Goal: Transaction & Acquisition: Obtain resource

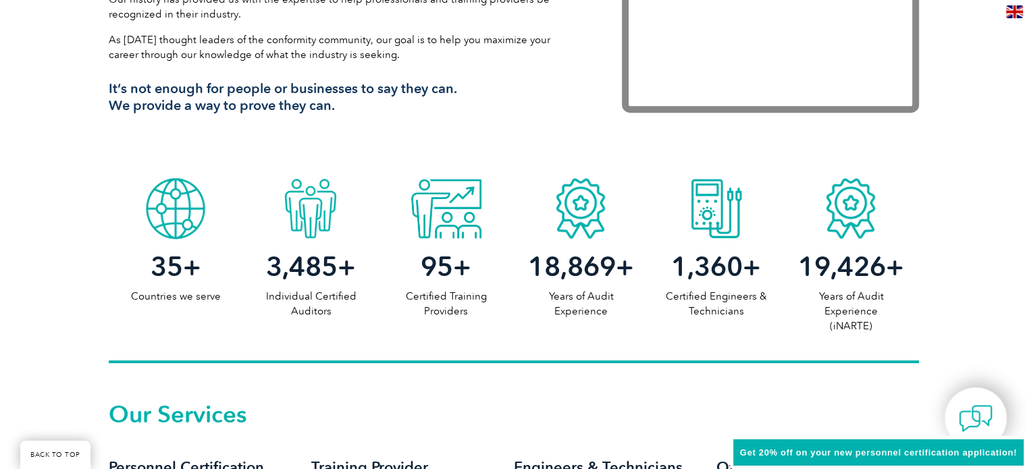
scroll to position [571, 0]
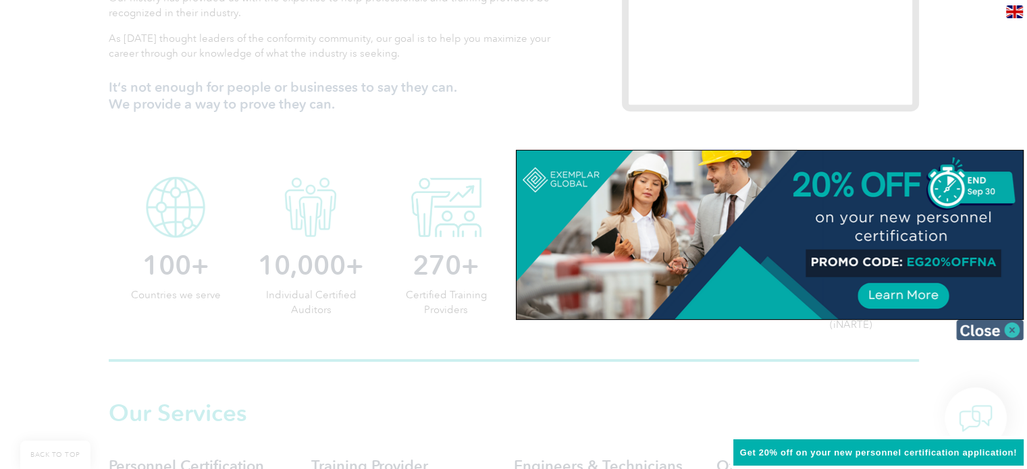
click at [983, 334] on img at bounding box center [990, 330] width 68 height 20
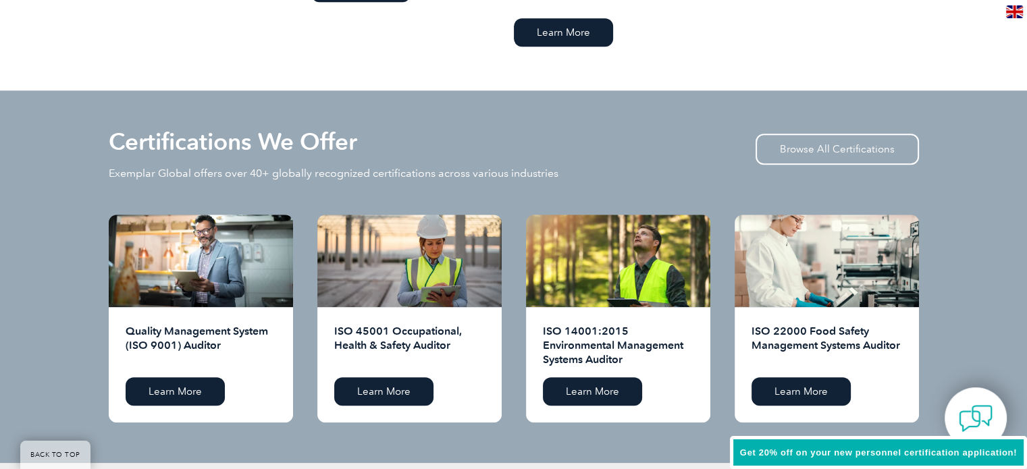
scroll to position [1260, 0]
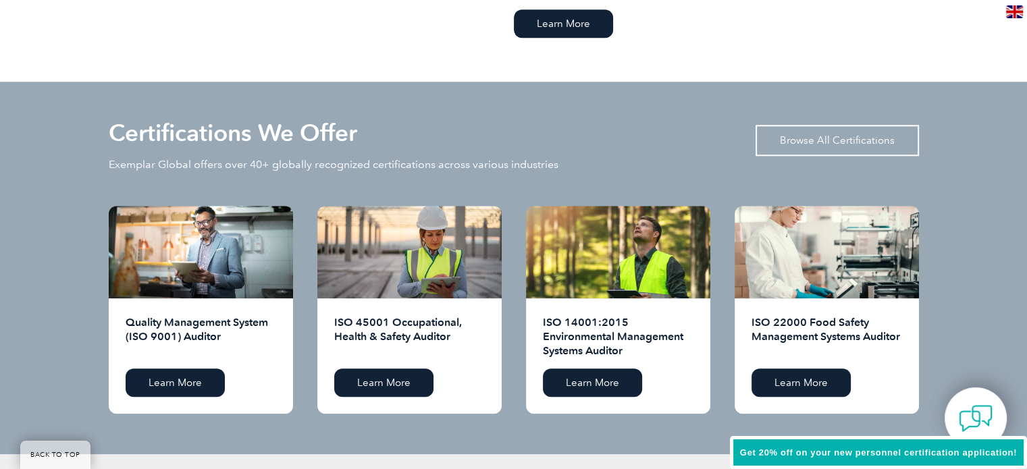
click at [842, 140] on link "Browse All Certifications" at bounding box center [837, 140] width 163 height 31
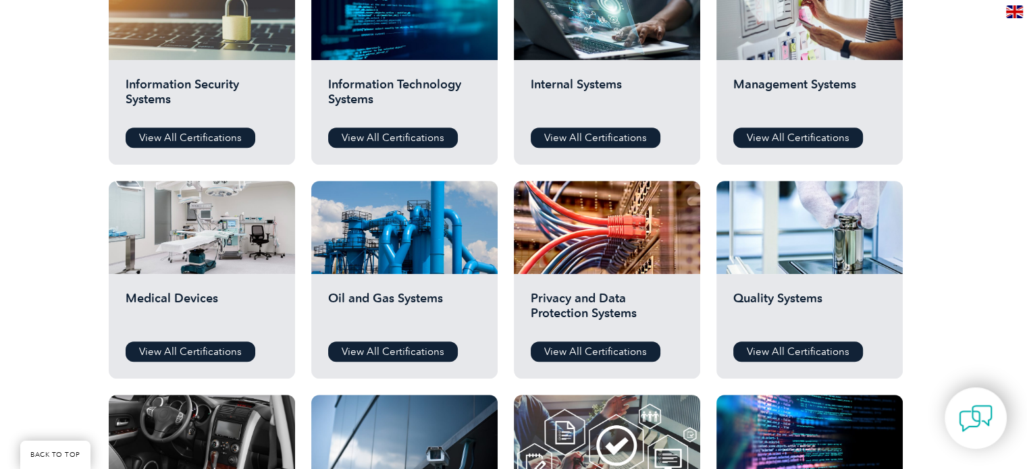
scroll to position [758, 0]
click at [802, 345] on link "View All Certifications" at bounding box center [798, 352] width 130 height 20
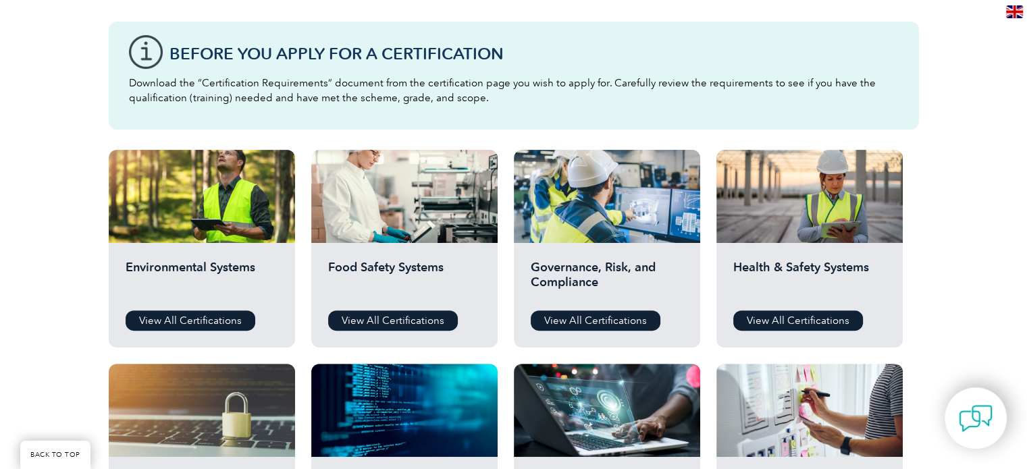
scroll to position [359, 0]
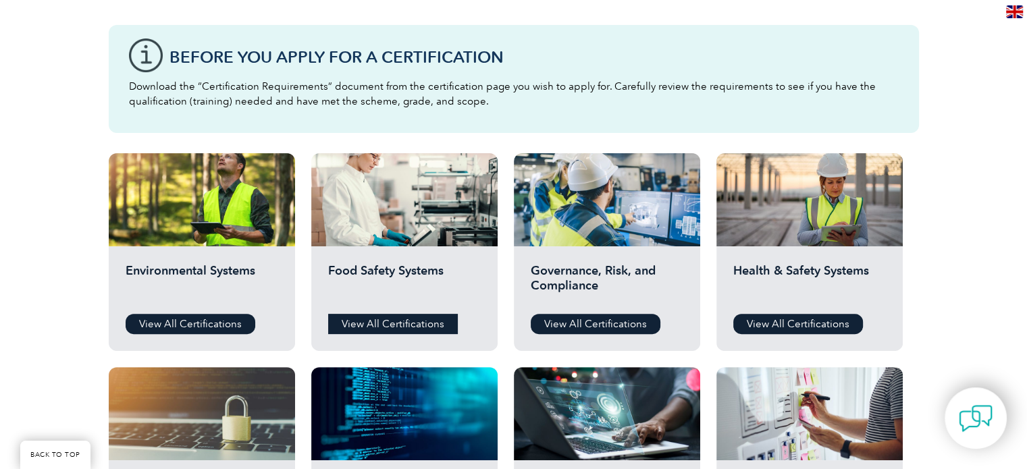
click at [389, 323] on link "View All Certifications" at bounding box center [393, 324] width 130 height 20
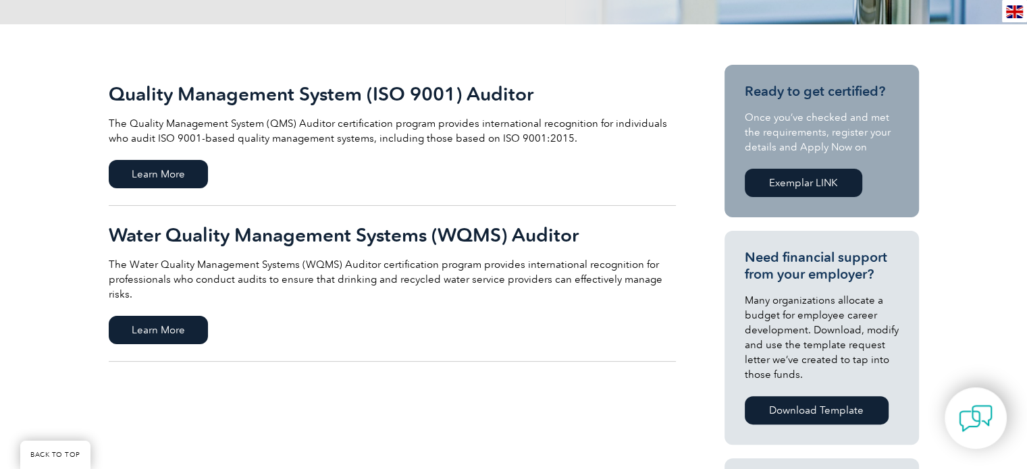
scroll to position [249, 0]
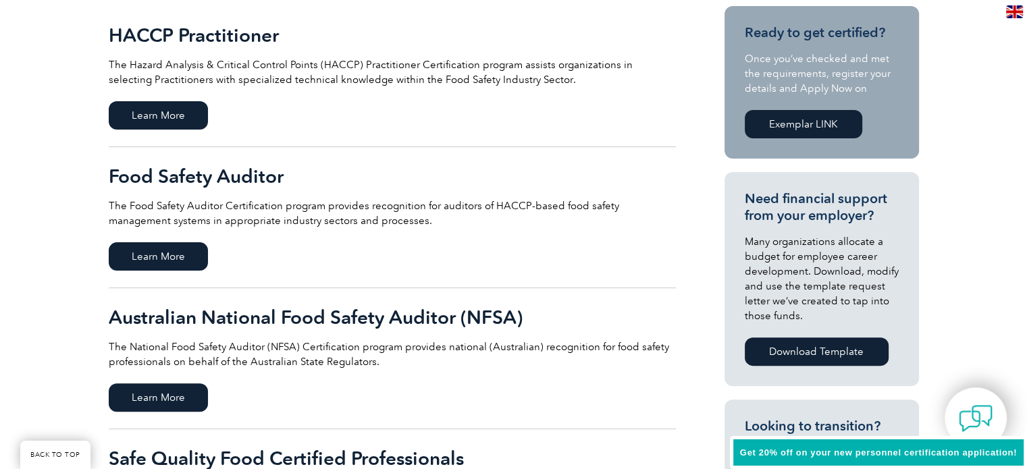
scroll to position [408, 0]
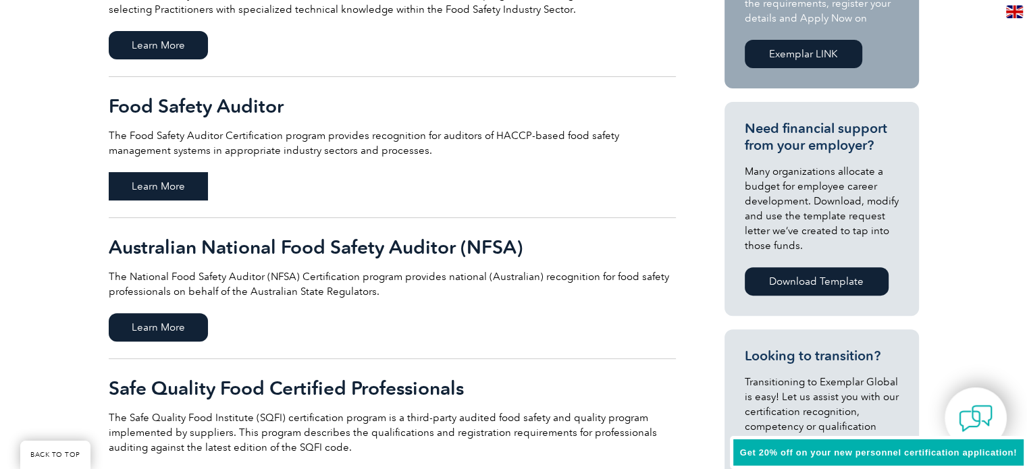
click at [160, 181] on span "Learn More" at bounding box center [158, 186] width 99 height 28
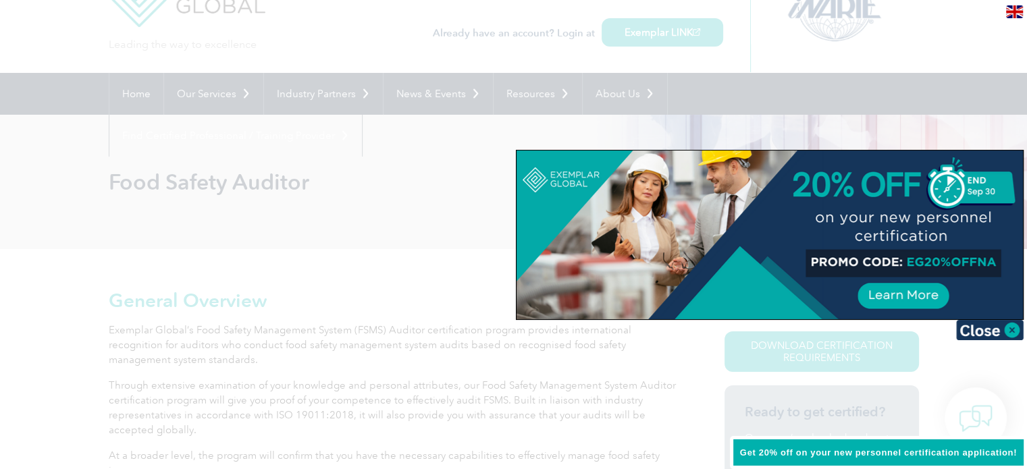
scroll to position [63, 0]
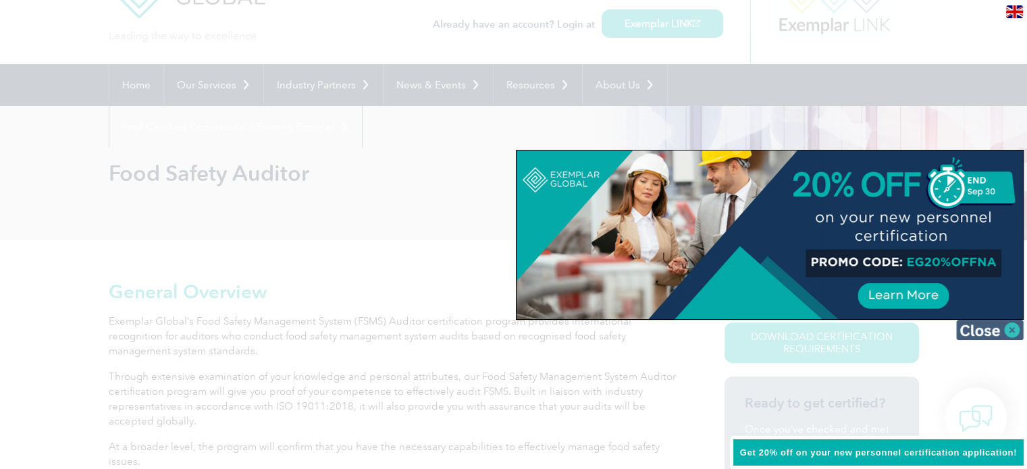
click at [978, 327] on img at bounding box center [990, 330] width 68 height 20
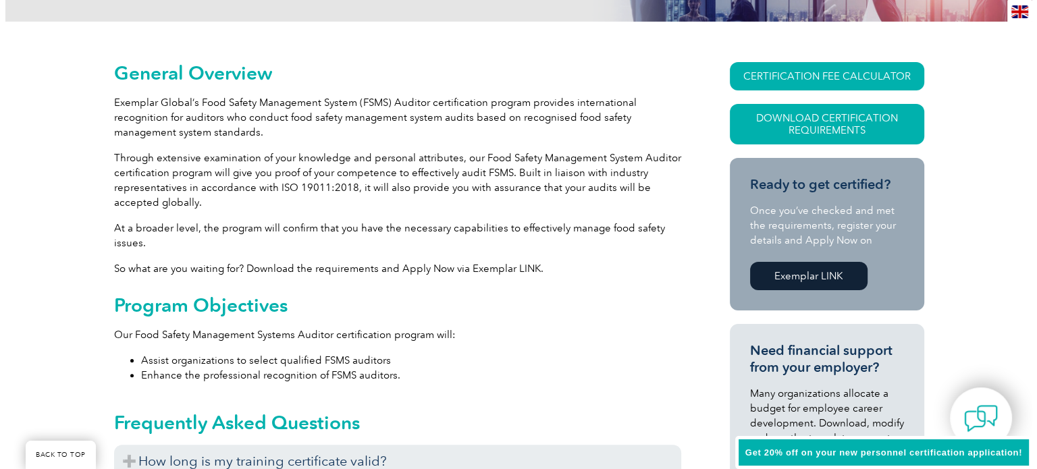
scroll to position [292, 0]
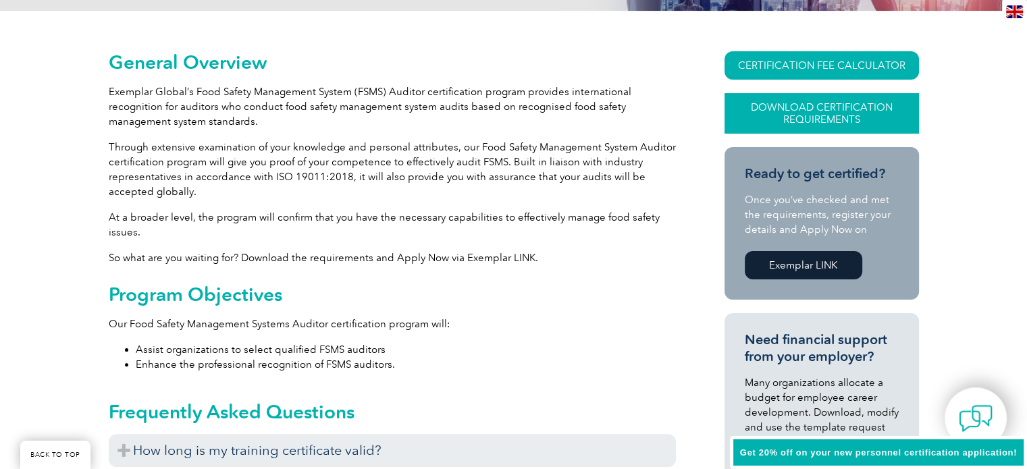
click at [806, 107] on link "Download Certification Requirements" at bounding box center [822, 113] width 195 height 41
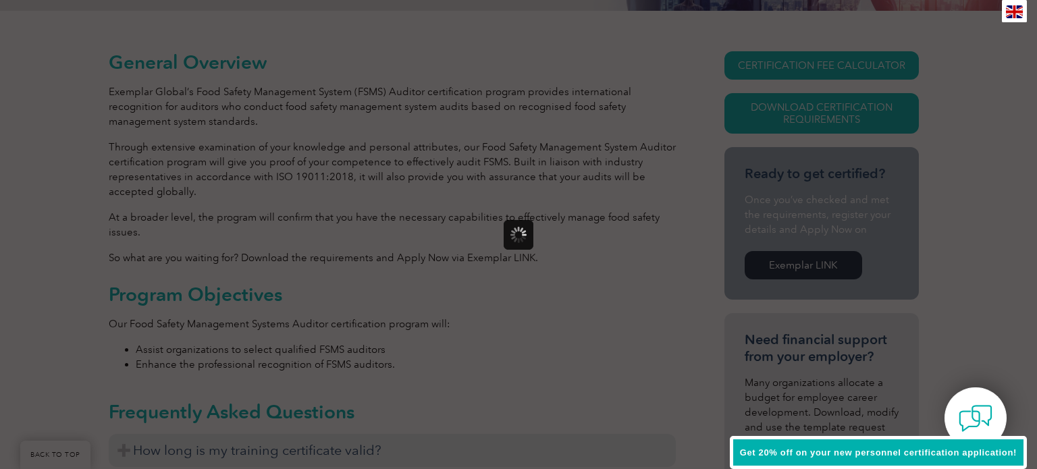
scroll to position [0, 0]
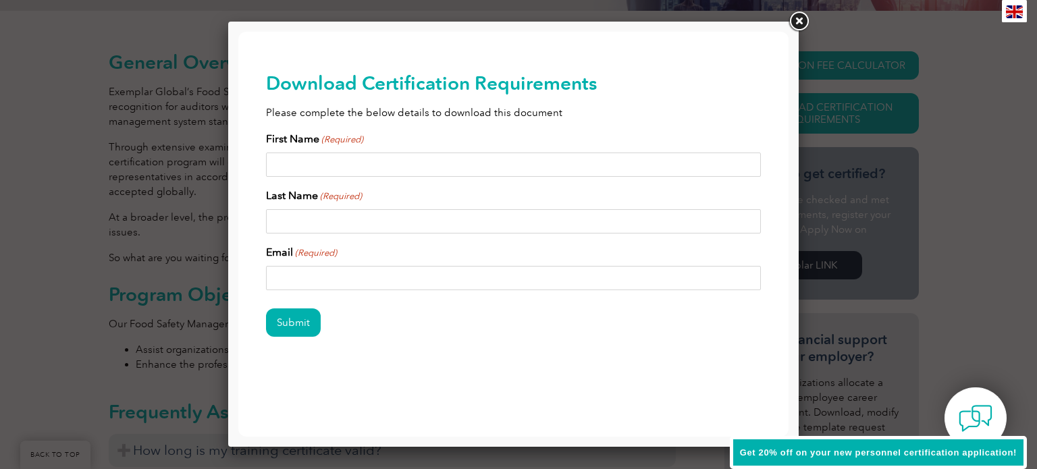
click at [508, 165] on input "First Name (Required)" at bounding box center [514, 165] width 496 height 24
type input "[PERSON_NAME]"
type input "[EMAIL_ADDRESS][DOMAIN_NAME]"
click at [292, 317] on input "Submit" at bounding box center [293, 323] width 55 height 28
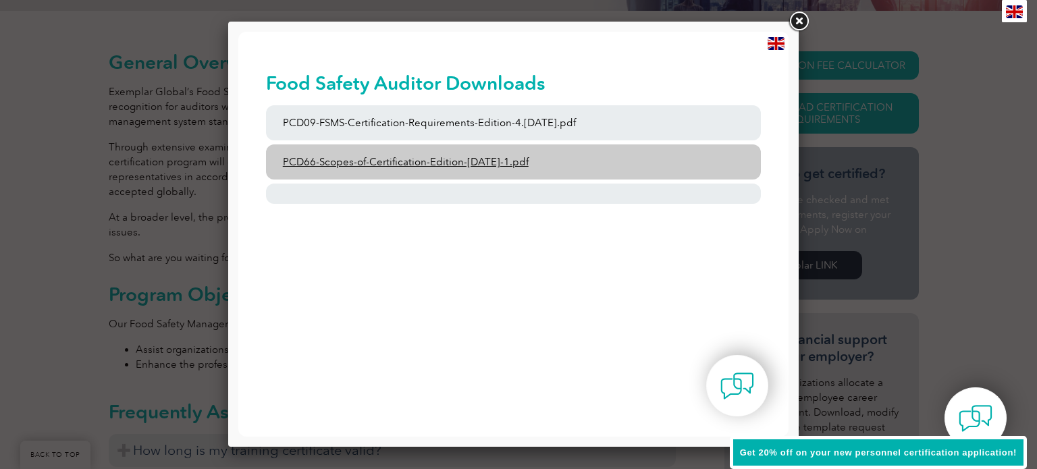
click at [505, 171] on link "PCD66-Scopes-of-Certification-Edition-[DATE]-1.pdf" at bounding box center [514, 162] width 496 height 35
click at [361, 161] on link "PCD66-Scopes-of-Certification-Edition-[DATE]-1.pdf" at bounding box center [514, 162] width 496 height 35
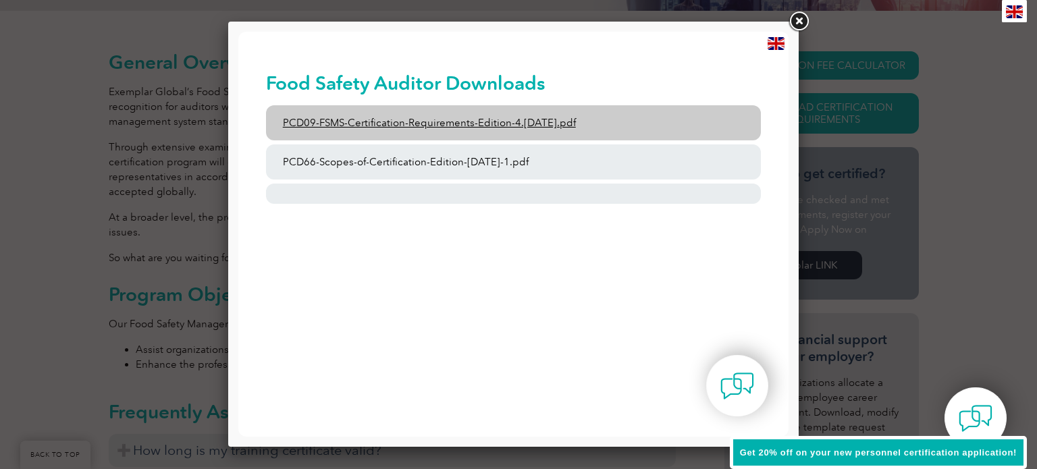
click at [311, 132] on link "PCD09-FSMS-Certification-Requirements-Edition-4.[DATE].pdf" at bounding box center [514, 122] width 496 height 35
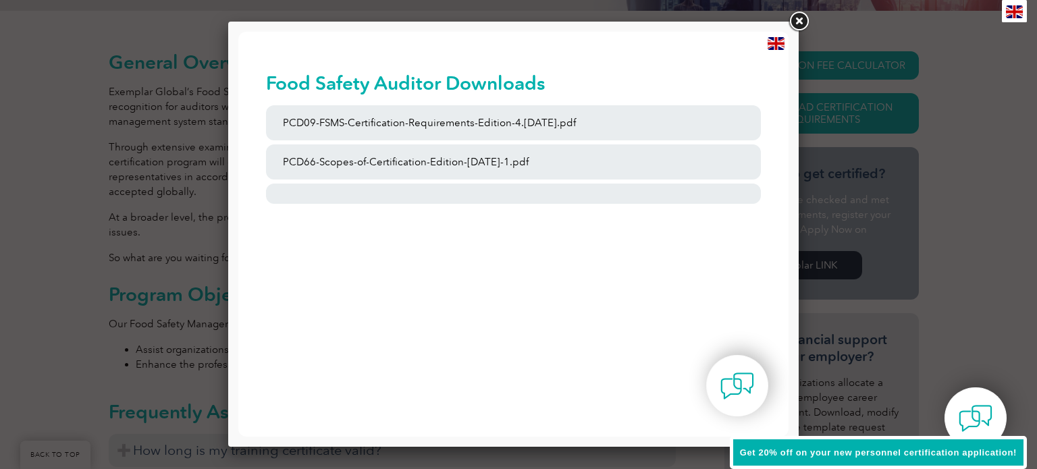
click at [801, 24] on link at bounding box center [799, 21] width 24 height 24
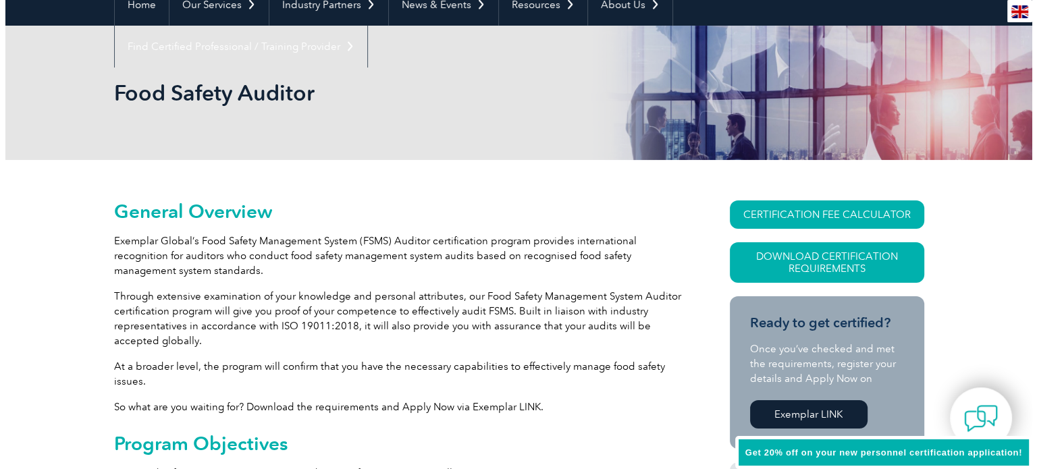
scroll to position [57, 0]
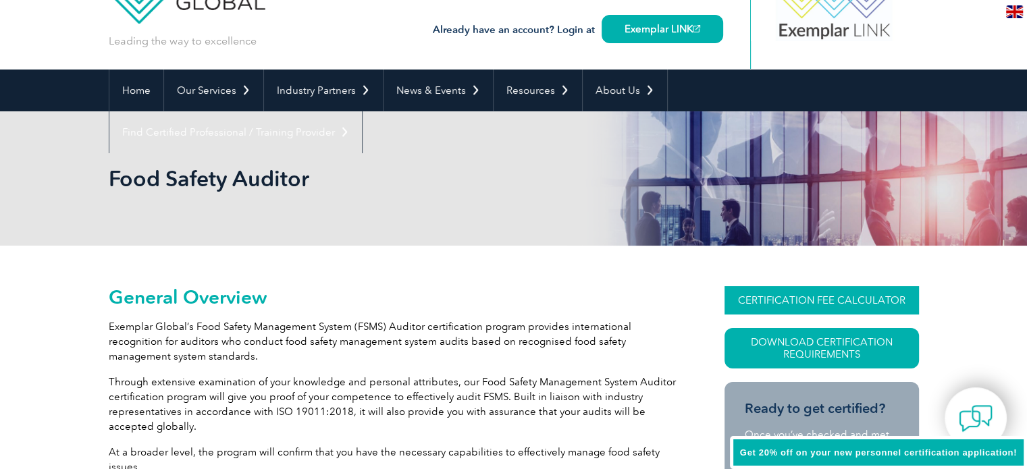
click at [767, 291] on link "CERTIFICATION FEE CALCULATOR" at bounding box center [822, 300] width 195 height 28
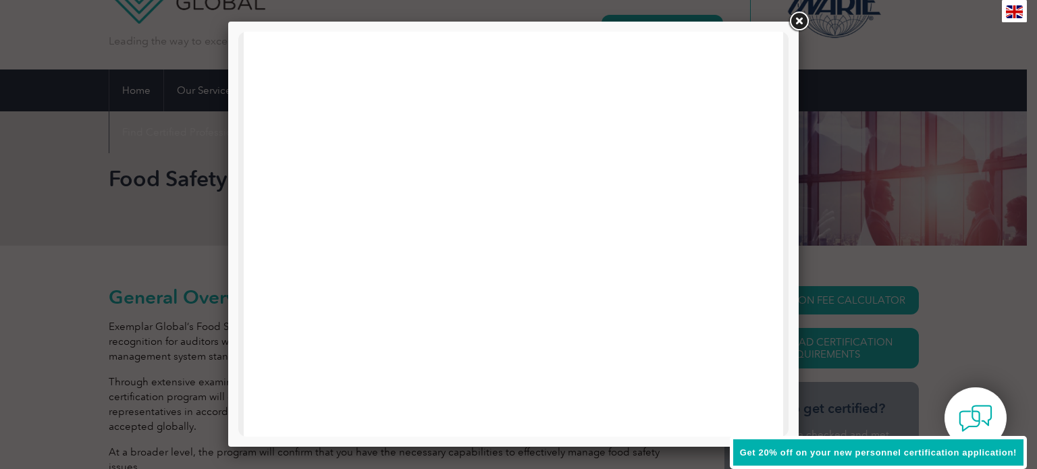
scroll to position [544, 0]
